Goal: Check status: Check status

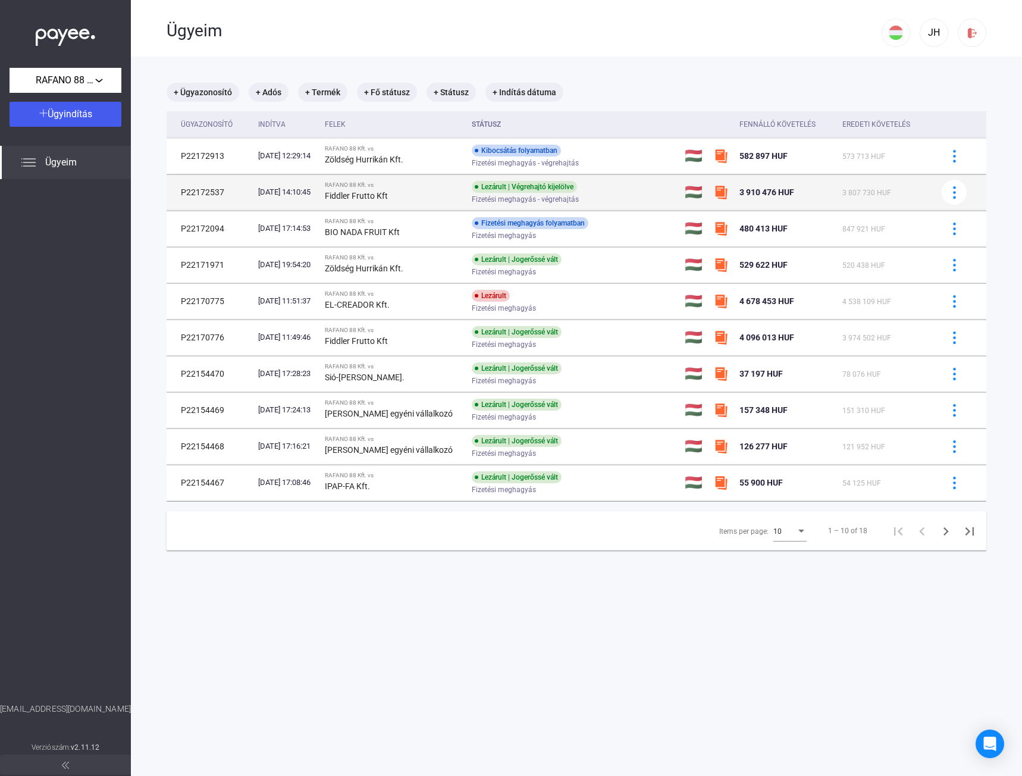
click at [421, 189] on div "Fiddler Frutto Kft" at bounding box center [393, 196] width 137 height 14
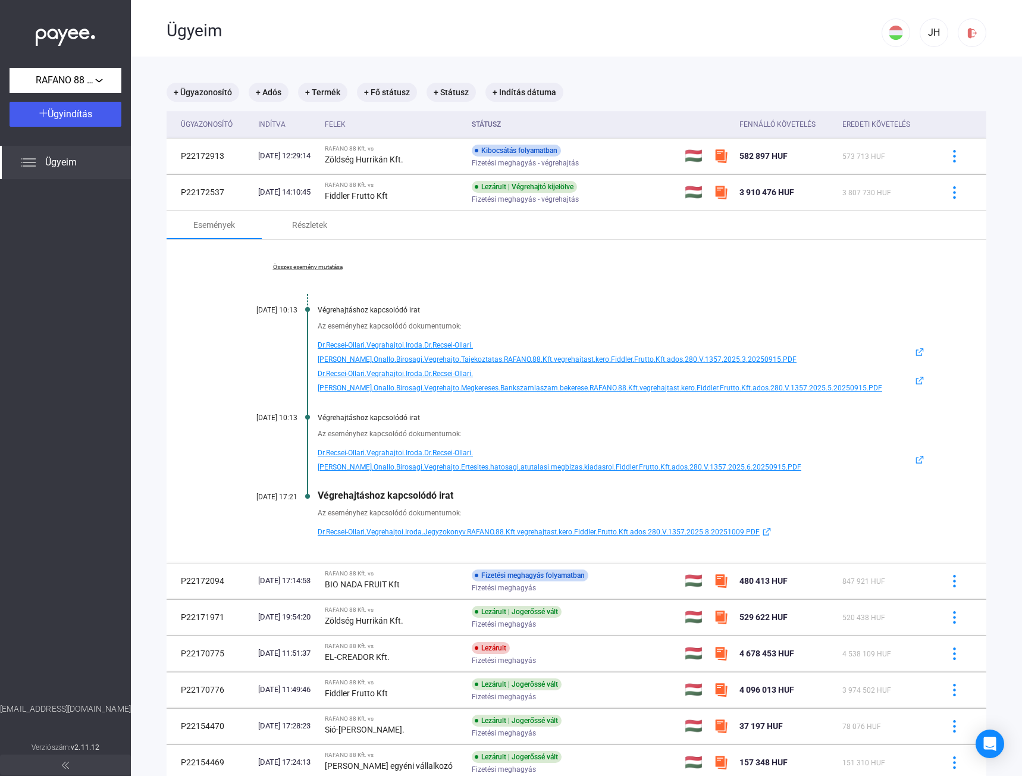
click at [405, 530] on span "Dr.Recsei-Ollari.Vegrehajtoi.Iroda.Jegyzokonyv.RAFANO.88.Kft.vegrehajtast.kero.…" at bounding box center [539, 532] width 442 height 14
